Goal: Task Accomplishment & Management: Manage account settings

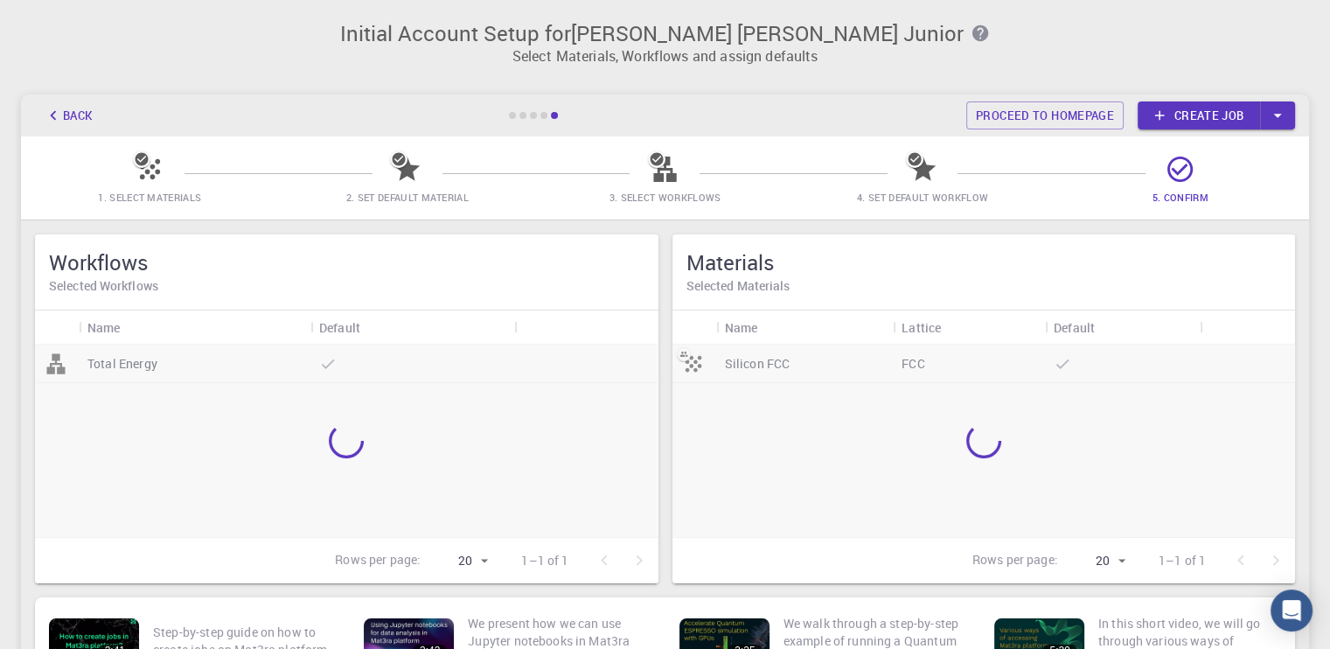
click at [839, 53] on p "Select Materials, Workflows and assign defaults" at bounding box center [664, 55] width 1267 height 21
drag, startPoint x: 198, startPoint y: 34, endPoint x: 309, endPoint y: 122, distance: 140.6
click at [199, 36] on h3 "Initial Account Setup for [PERSON_NAME] [PERSON_NAME] Junior" at bounding box center [664, 33] width 1267 height 24
click at [1261, 166] on span "5. Confirm" at bounding box center [1180, 184] width 244 height 41
click at [237, 532] on div at bounding box center [346, 440] width 622 height 192
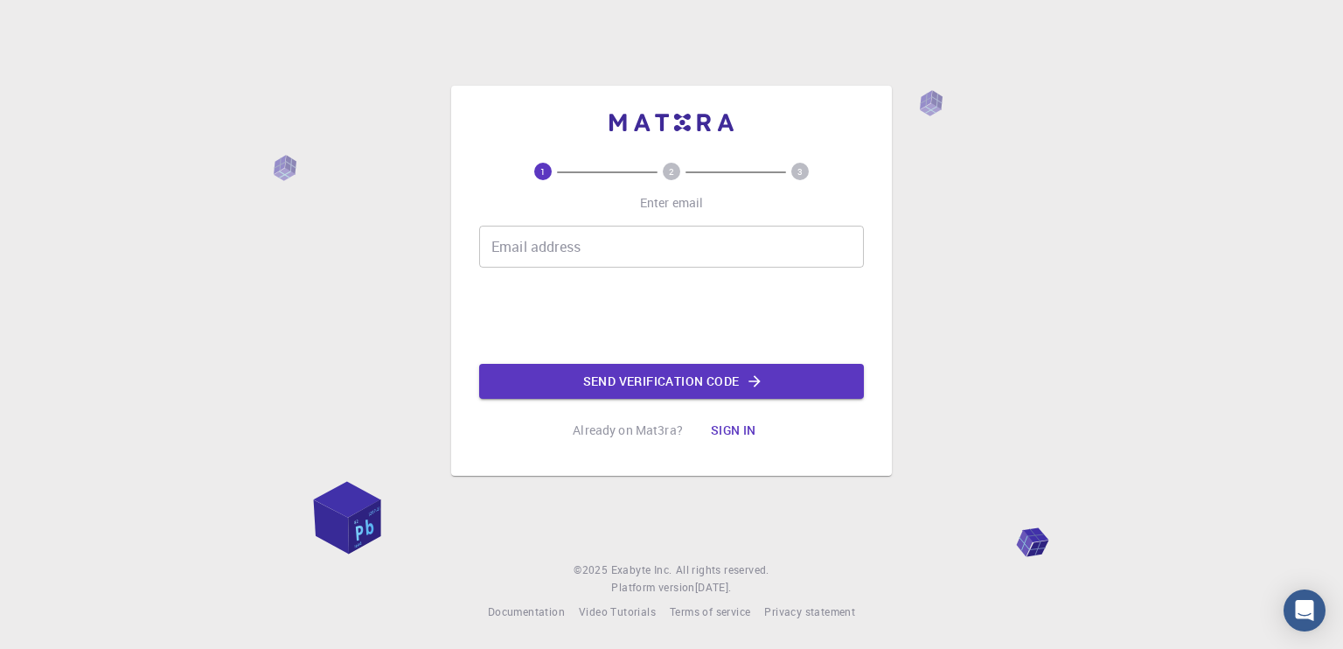
click at [595, 226] on input "Email address" at bounding box center [671, 247] width 385 height 42
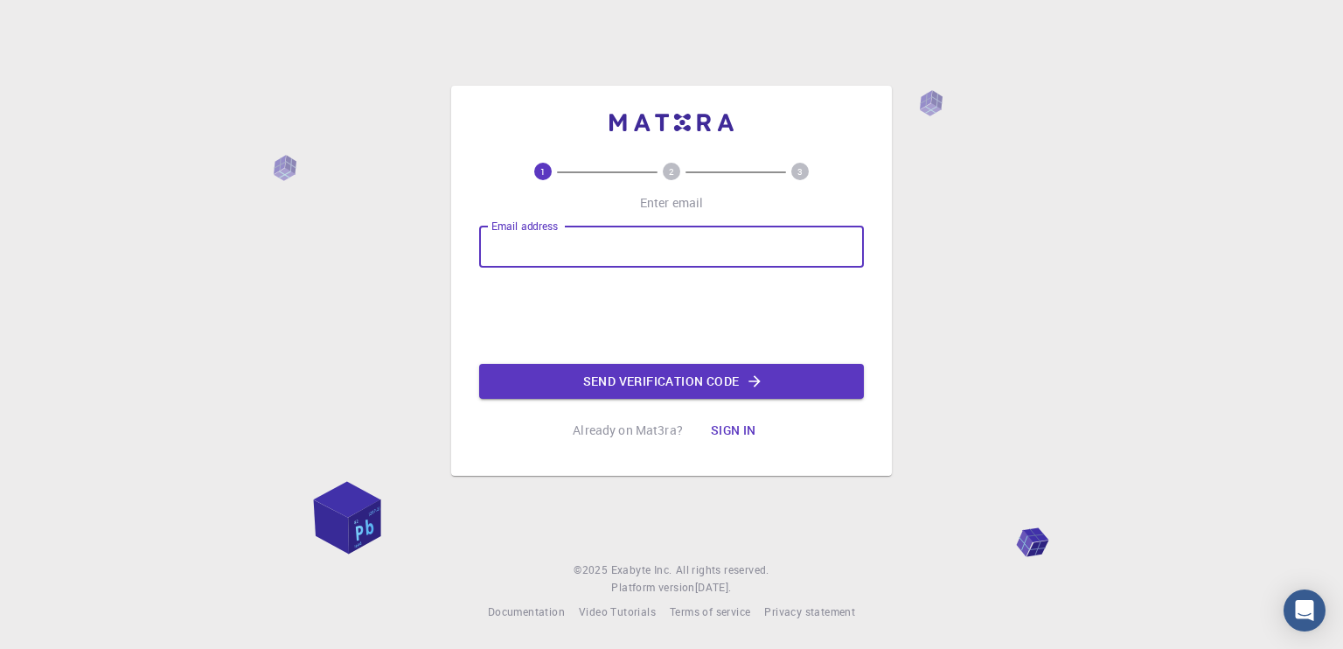
click at [594, 239] on input "Email address" at bounding box center [671, 247] width 385 height 42
type input "[EMAIL_ADDRESS][DOMAIN_NAME]"
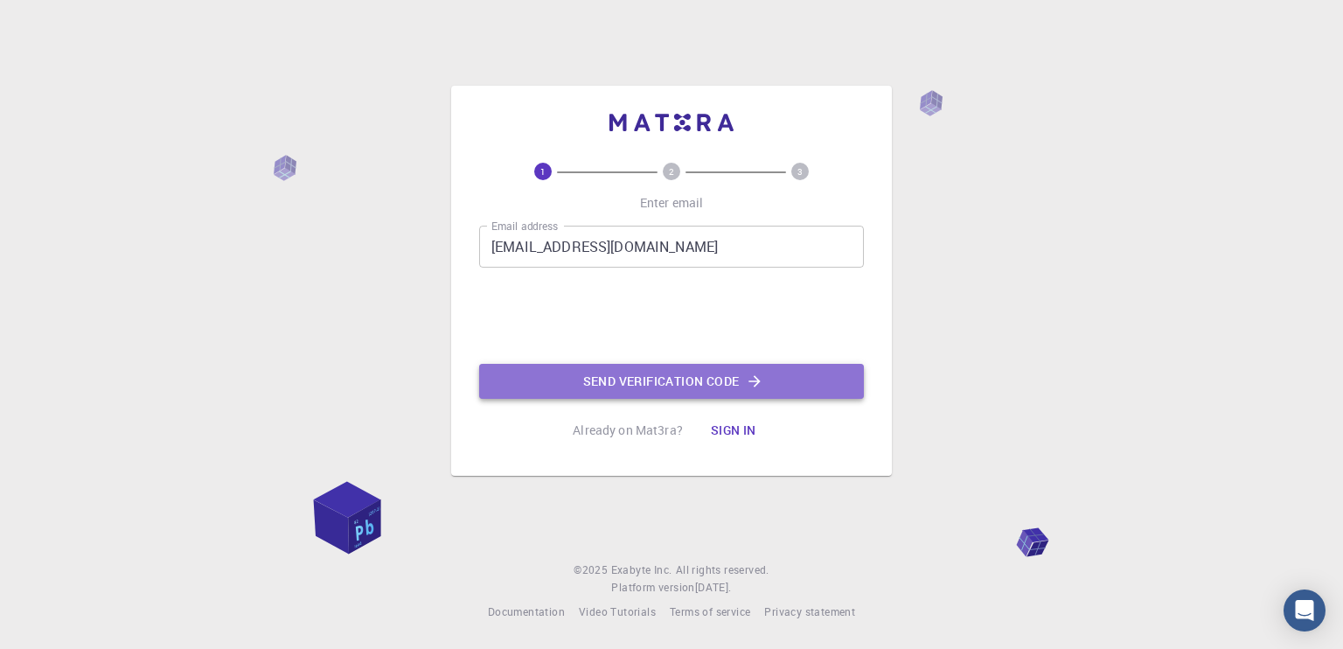
click at [566, 372] on button "Send verification code" at bounding box center [671, 381] width 385 height 35
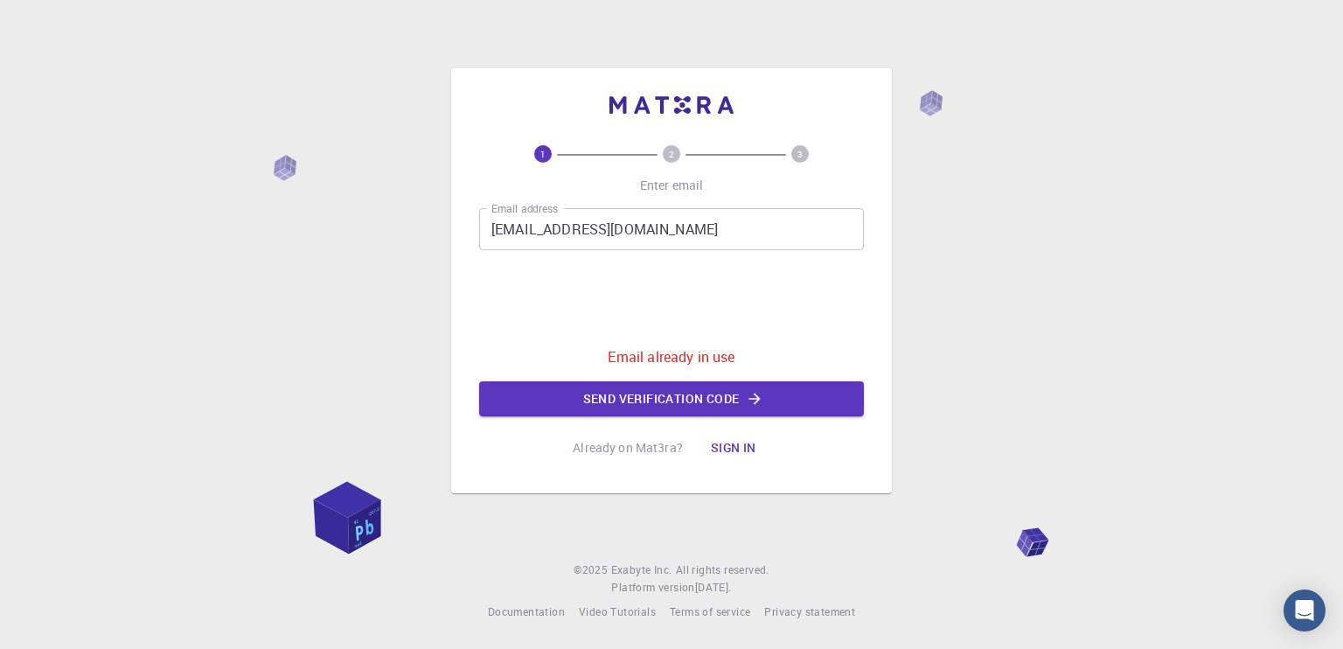
click at [727, 452] on div "1 2 3 Enter email Email address [EMAIL_ADDRESS][DOMAIN_NAME] Email address 0cAF…" at bounding box center [671, 280] width 441 height 425
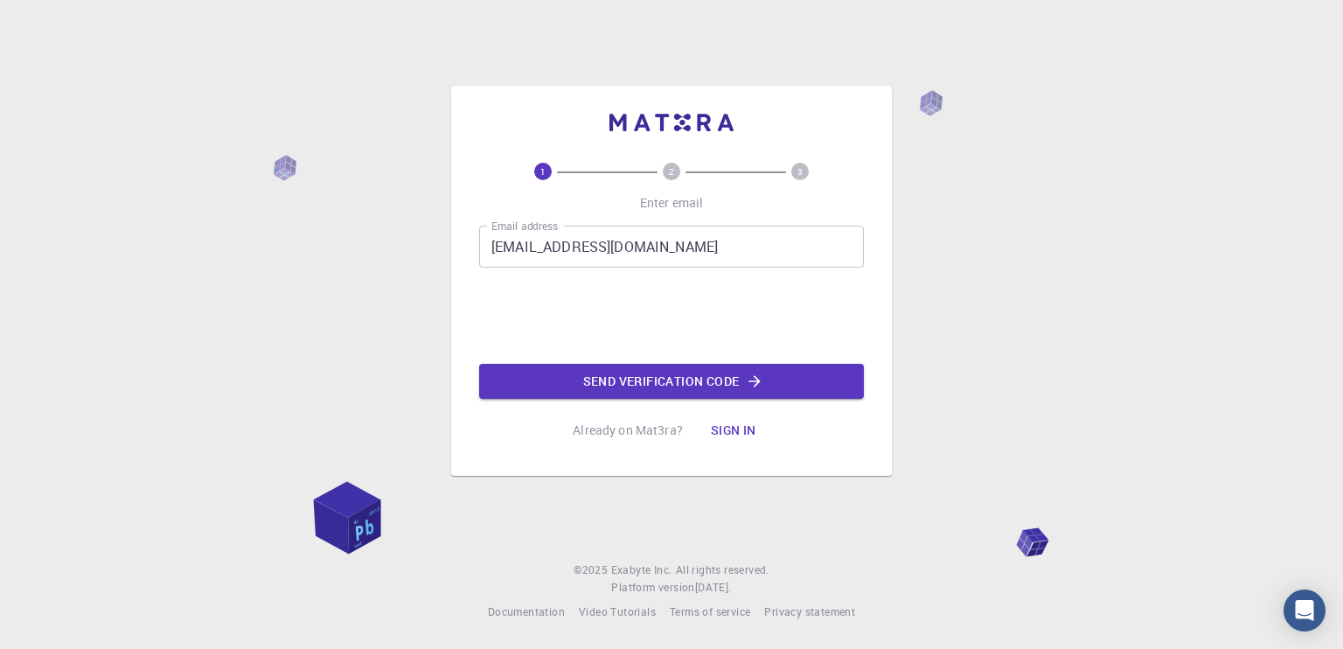
click at [725, 468] on div "1 2 3 Enter email Email address nockjnr@gmail.com Email address 0cAFcWeA42SA4zA…" at bounding box center [671, 281] width 441 height 390
click at [731, 442] on button "Sign in" at bounding box center [733, 430] width 73 height 35
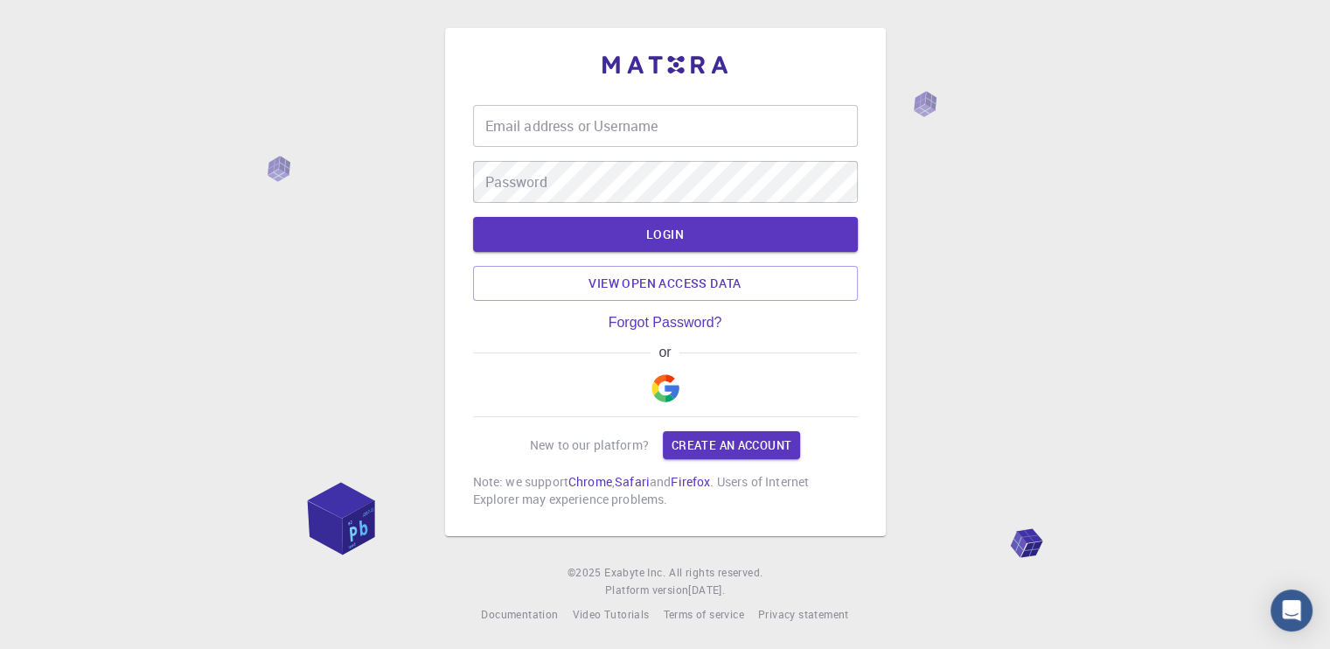
drag, startPoint x: 629, startPoint y: 150, endPoint x: 629, endPoint y: 136, distance: 14.9
click at [629, 150] on div "Email address or Username Email address or Username Password Password" at bounding box center [665, 154] width 385 height 98
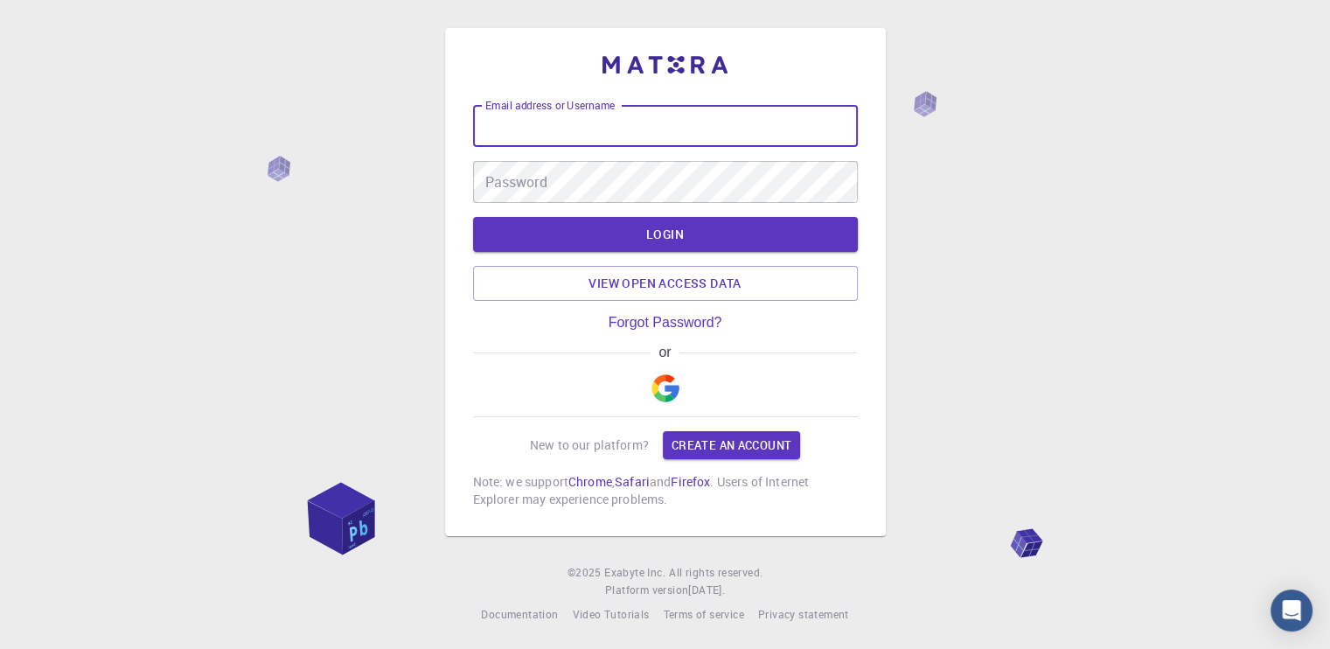
click at [628, 129] on div "Email address or Username Email address or Username" at bounding box center [665, 126] width 385 height 42
type input "nockjnr@gmail.com"
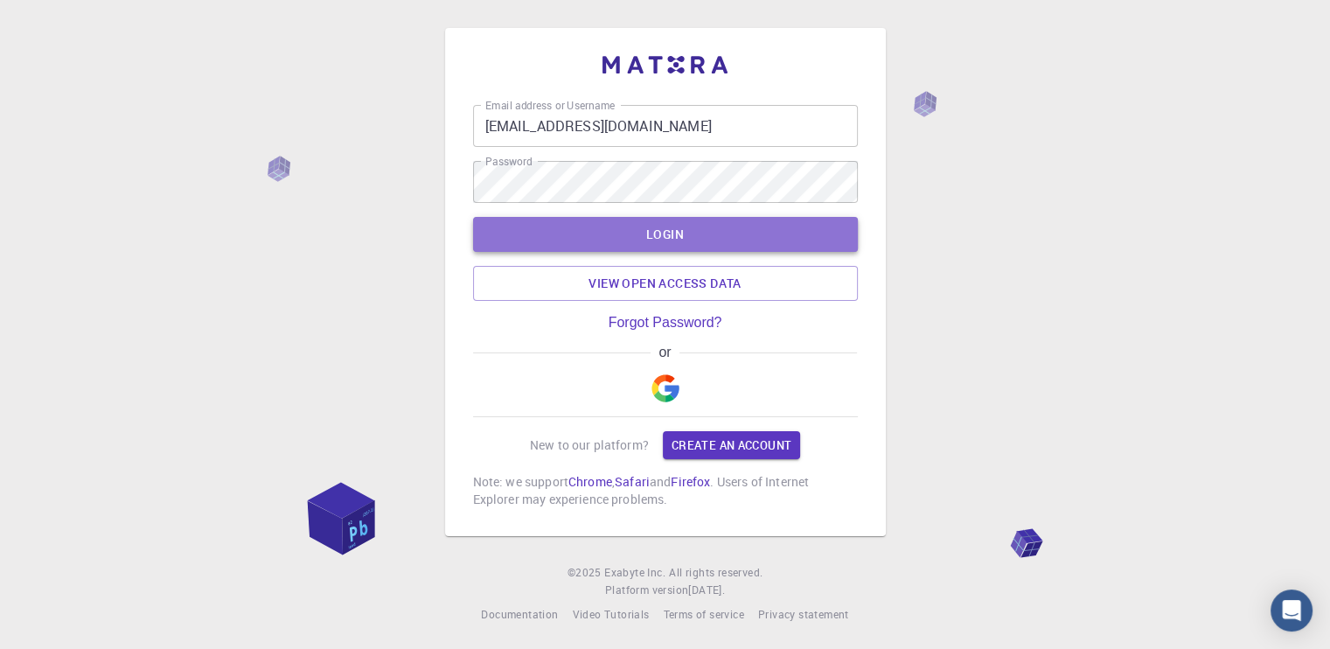
click at [664, 218] on button "LOGIN" at bounding box center [665, 234] width 385 height 35
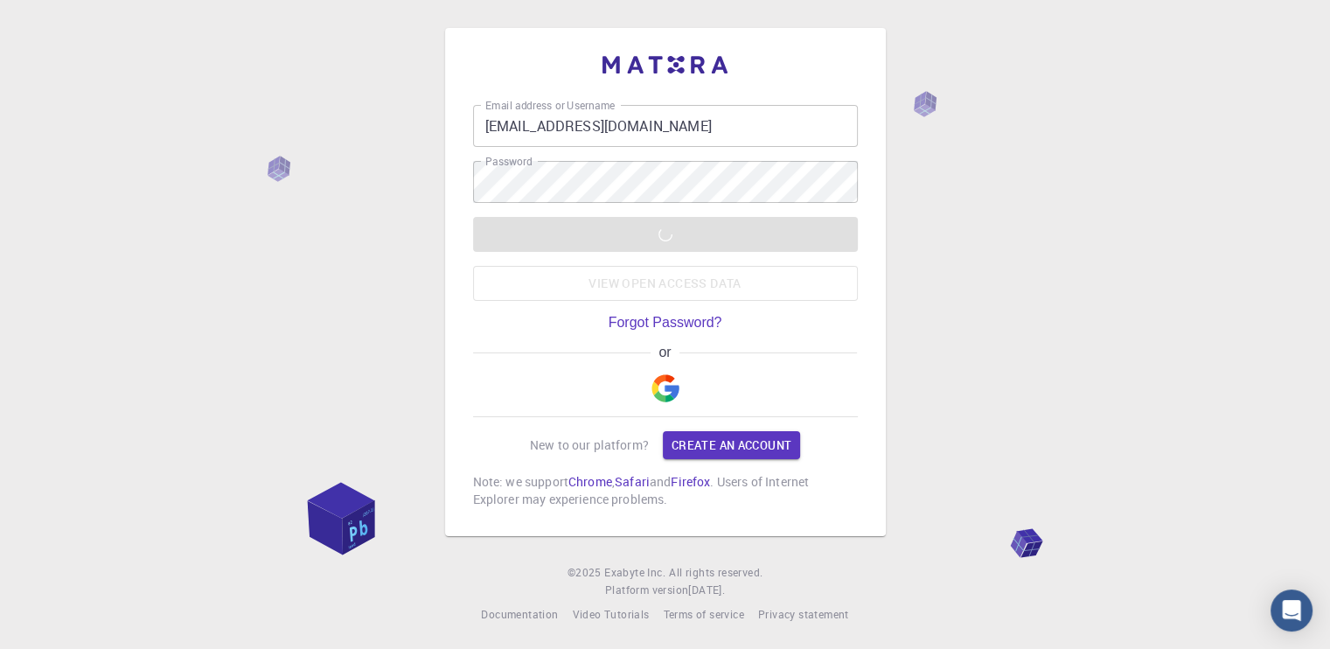
click at [674, 394] on img "button" at bounding box center [665, 388] width 28 height 28
